Goal: Find specific page/section: Find specific page/section

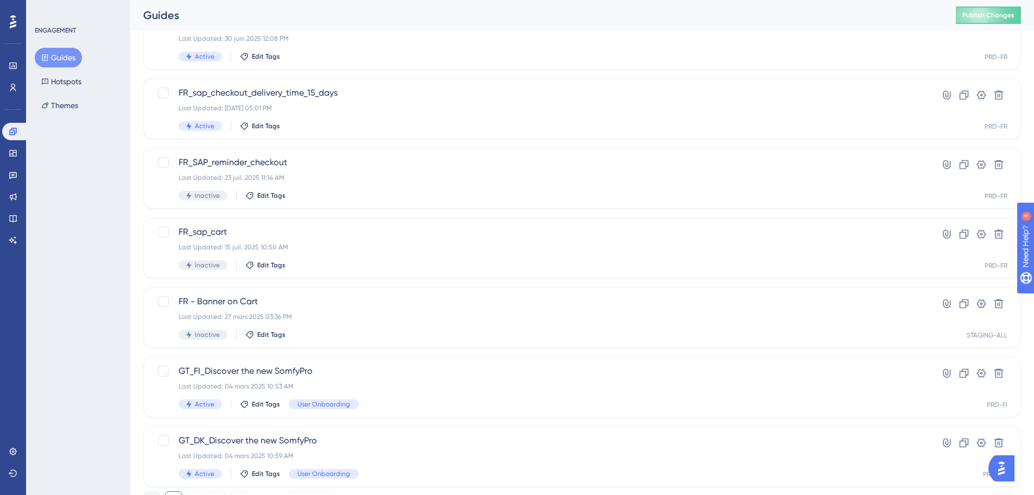
scroll to position [348, 0]
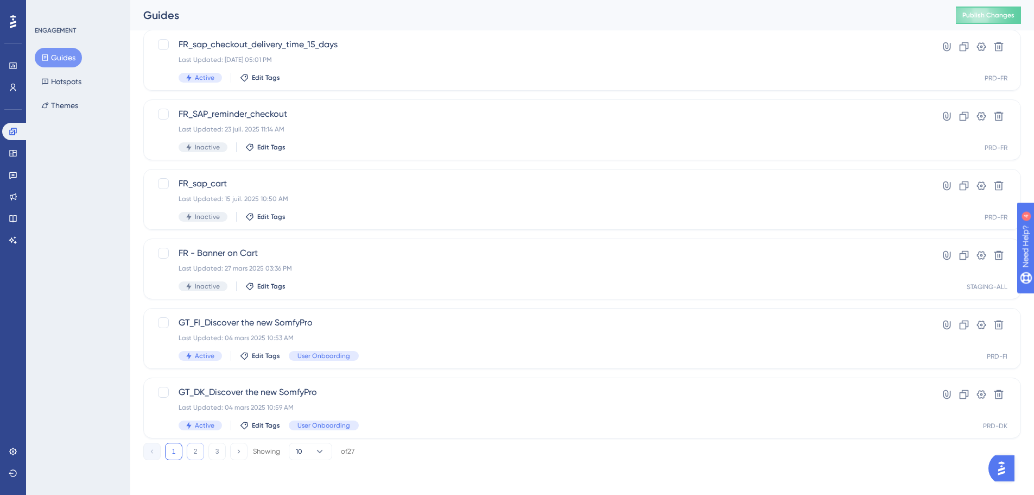
click at [196, 452] on button "2" at bounding box center [195, 451] width 17 height 17
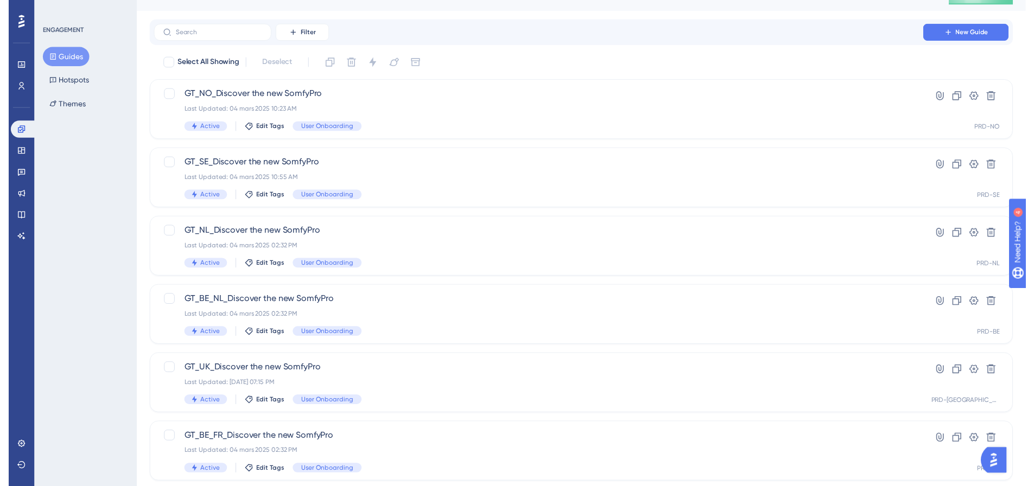
scroll to position [0, 0]
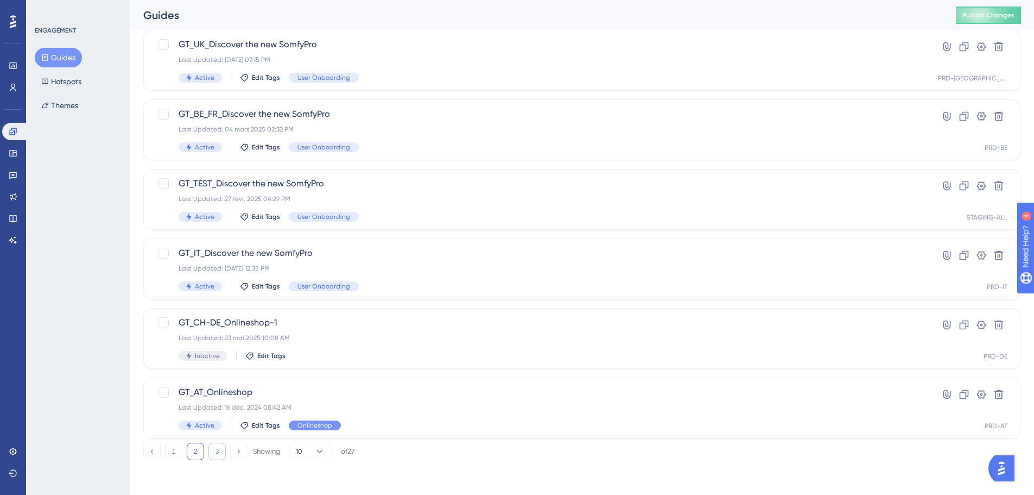
click at [212, 451] on button "3" at bounding box center [216, 451] width 17 height 17
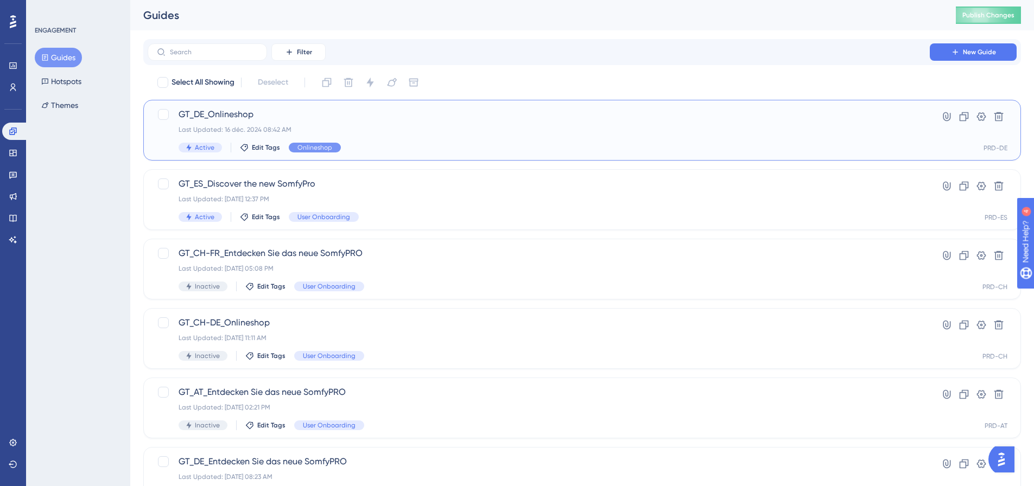
click at [221, 113] on span "GT_DE_Onlineshop" at bounding box center [539, 114] width 721 height 13
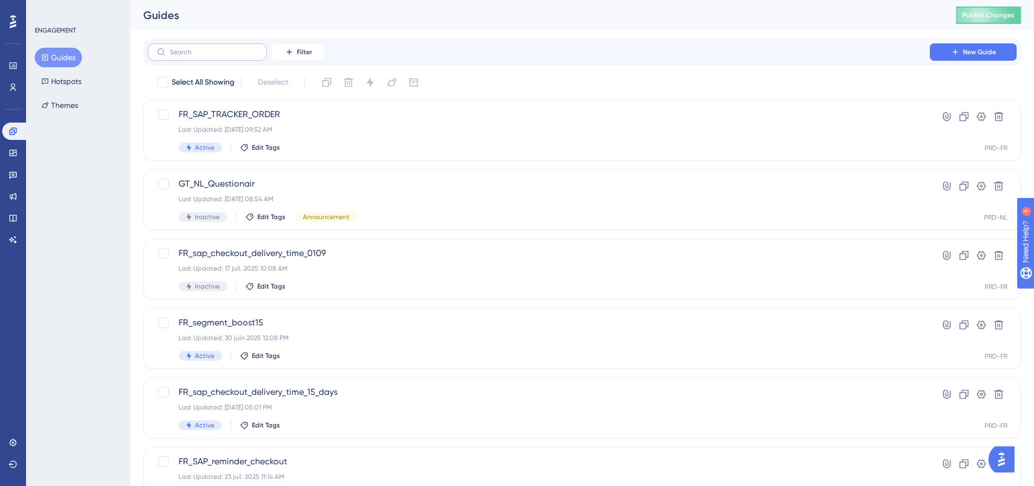
click at [213, 56] on label at bounding box center [207, 51] width 119 height 17
click at [213, 56] on input "text" at bounding box center [214, 52] width 88 height 8
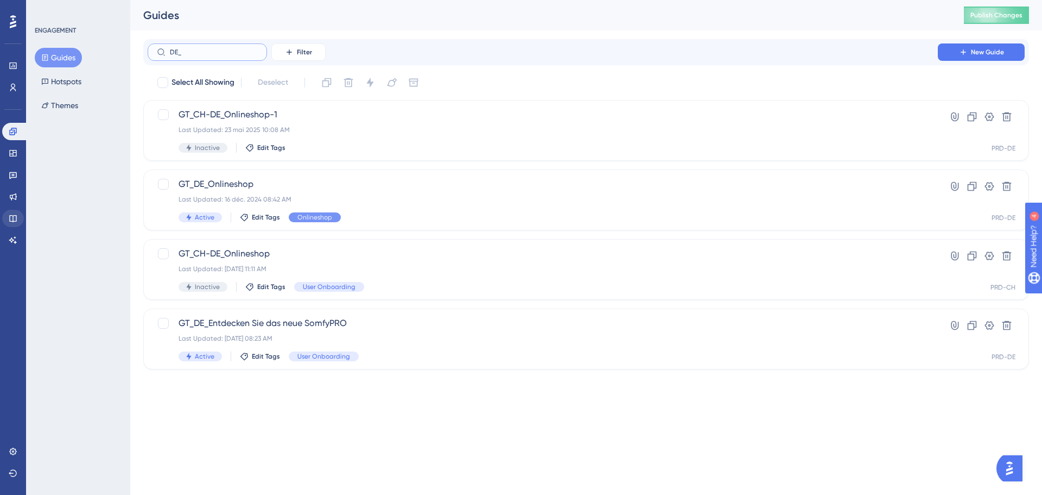
type input "DE_"
